Goal: Information Seeking & Learning: Find specific fact

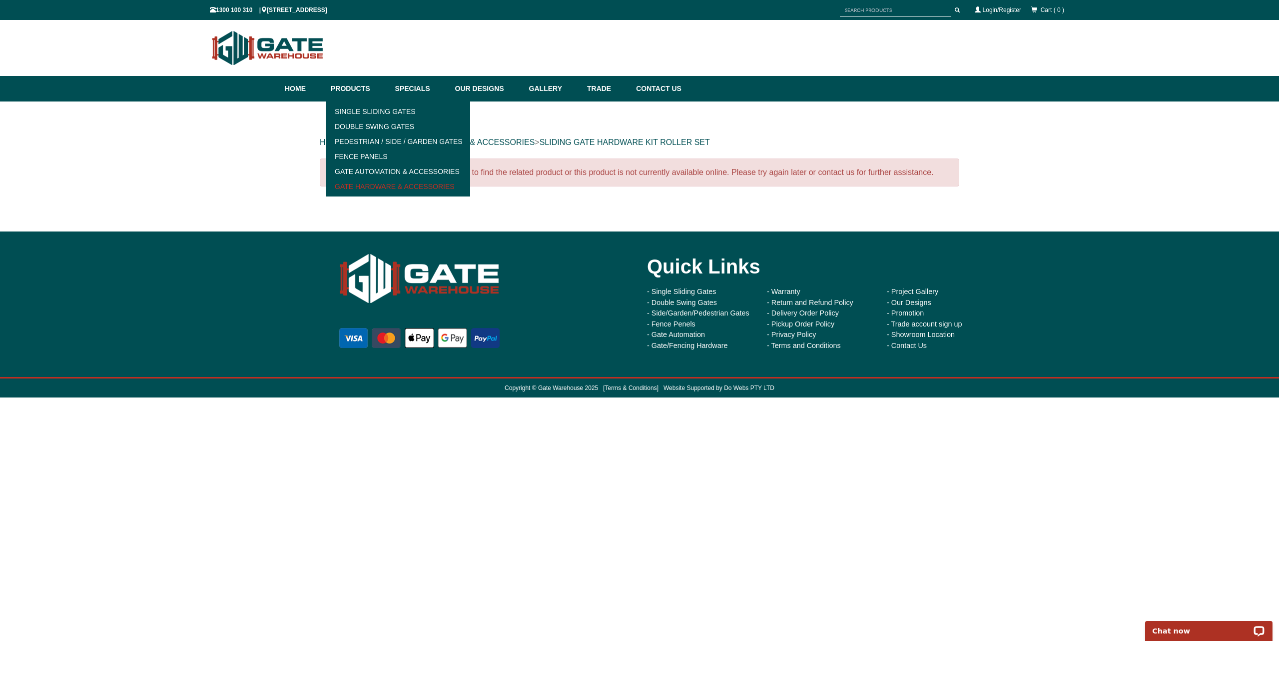
click at [370, 185] on link "Gate Hardware & Accessories" at bounding box center [398, 186] width 138 height 15
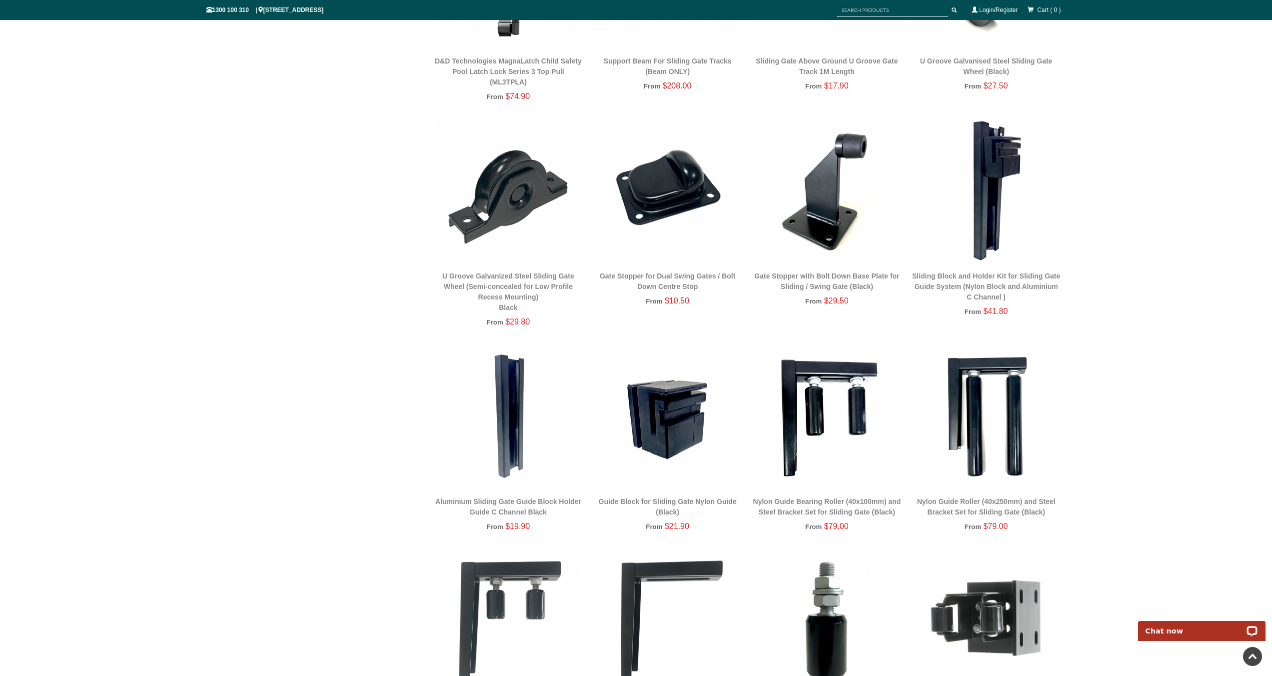
scroll to position [967, 0]
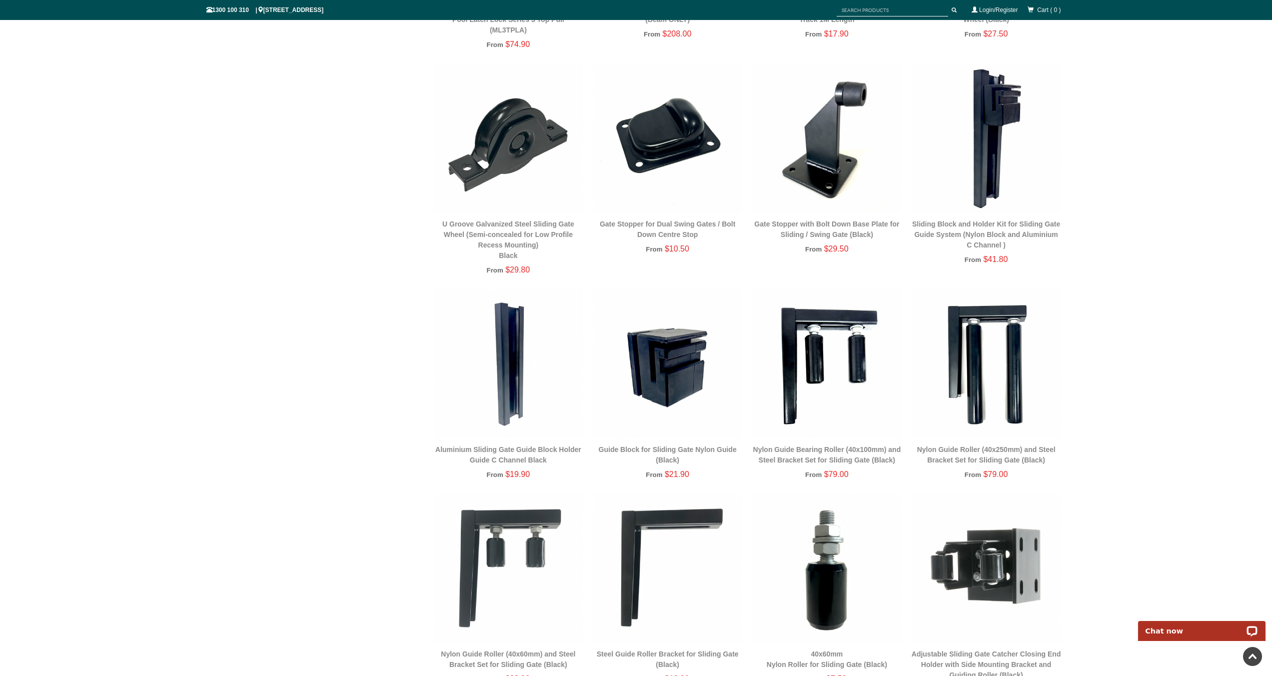
click at [513, 380] on img at bounding box center [508, 363] width 149 height 149
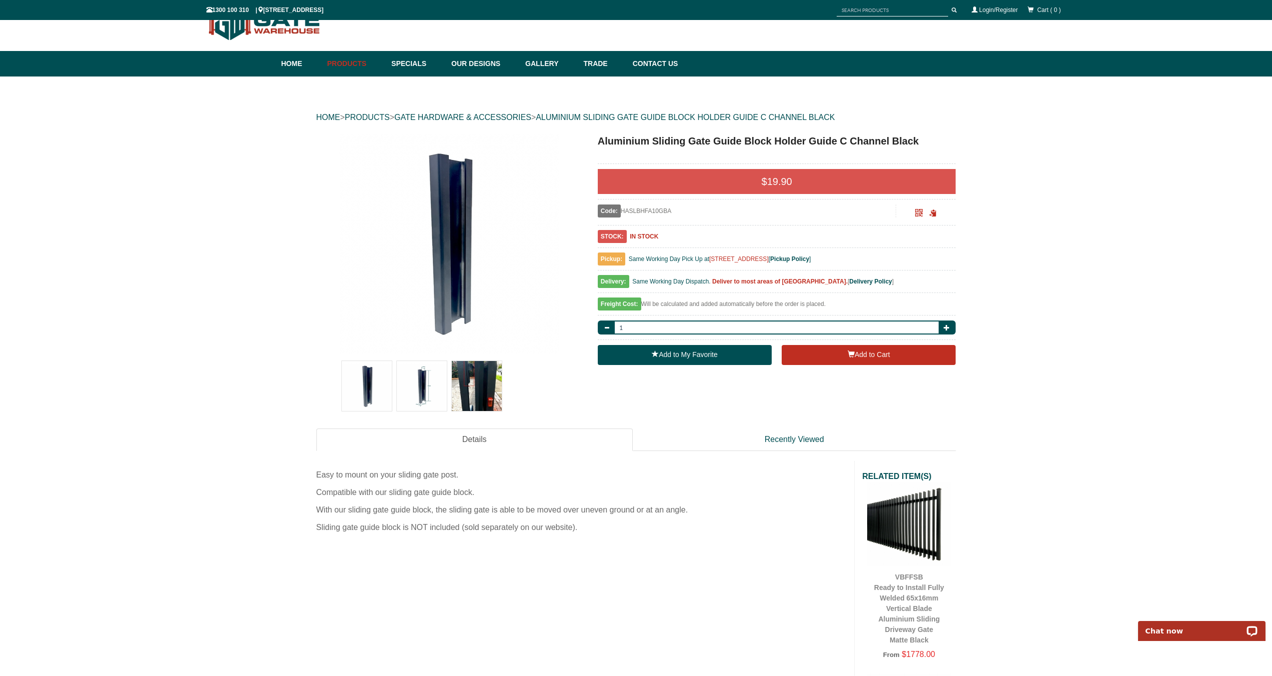
click at [428, 393] on img at bounding box center [422, 386] width 50 height 50
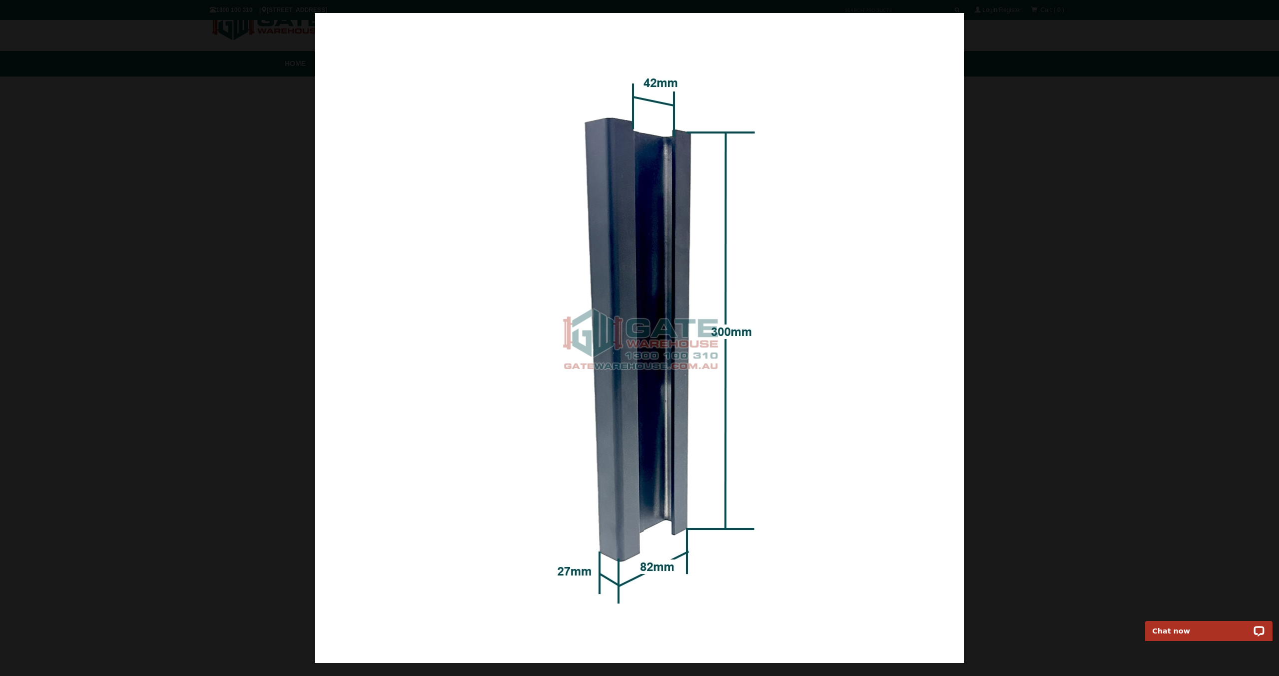
click at [1048, 448] on div at bounding box center [639, 338] width 1279 height 676
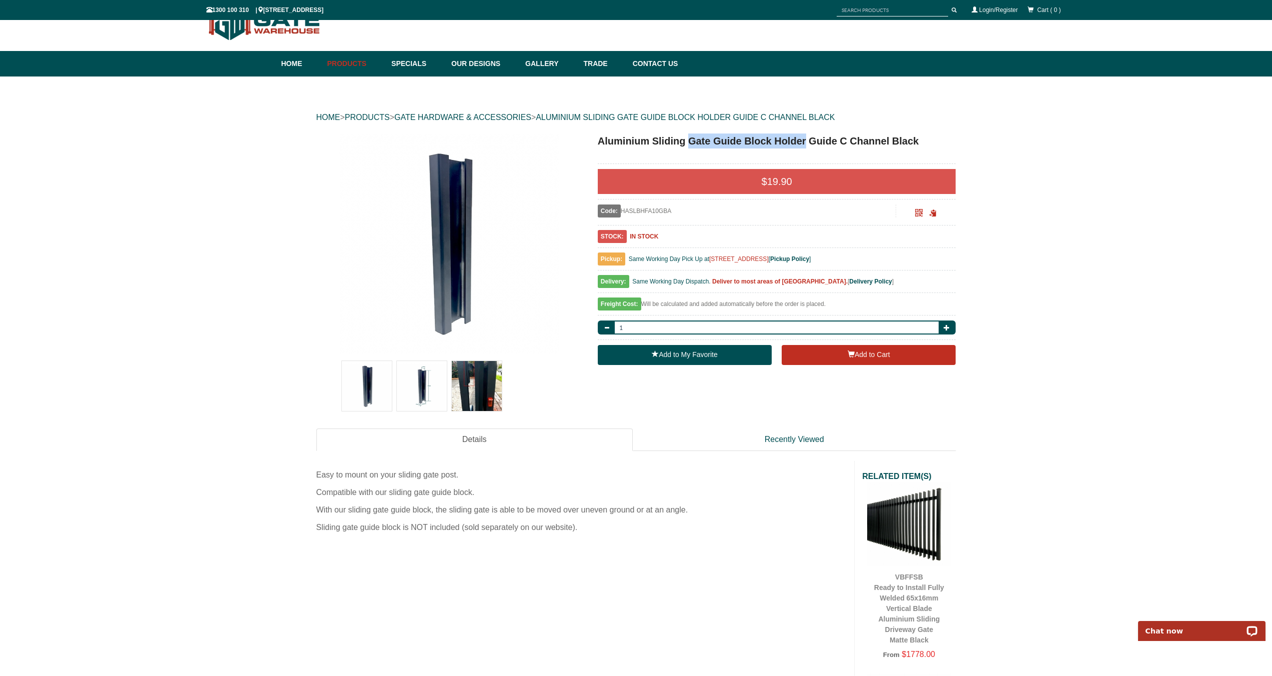
drag, startPoint x: 691, startPoint y: 142, endPoint x: 806, endPoint y: 142, distance: 115.4
click at [806, 142] on h1 "Aluminium Sliding Gate Guide Block Holder Guide C Channel Black" at bounding box center [777, 140] width 358 height 15
copy h1 "Gate Guide Block Holder"
